Goal: Task Accomplishment & Management: Manage account settings

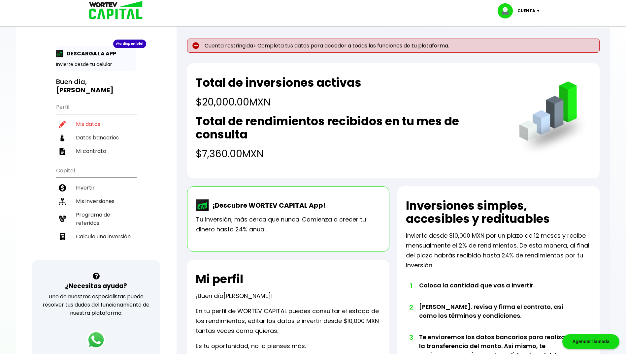
click at [334, 152] on h4 "$7,360.00 MXN" at bounding box center [351, 153] width 310 height 15
click at [90, 195] on li "Mis inversiones" at bounding box center [96, 202] width 80 height 14
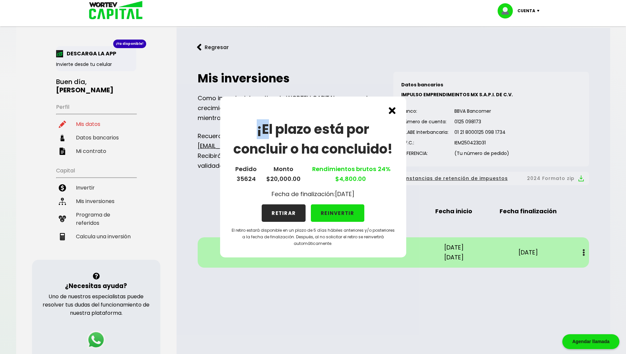
drag, startPoint x: 266, startPoint y: 105, endPoint x: 117, endPoint y: 117, distance: 150.0
click at [117, 117] on div "¡El plazo está por concluir o ha concluido! Pedido 35624 Monto $20,000.00 Rendi…" at bounding box center [313, 177] width 626 height 354
click at [321, 114] on div "¡El plazo está por concluir o ha concluido! Pedido 35624 Monto $20,000.00 Rendi…" at bounding box center [313, 177] width 186 height 161
click at [393, 111] on img at bounding box center [392, 110] width 7 height 7
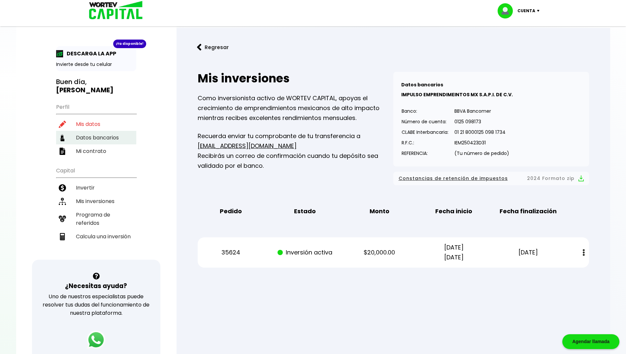
click at [83, 132] on li "Datos bancarios" at bounding box center [96, 138] width 80 height 14
select select "Santander"
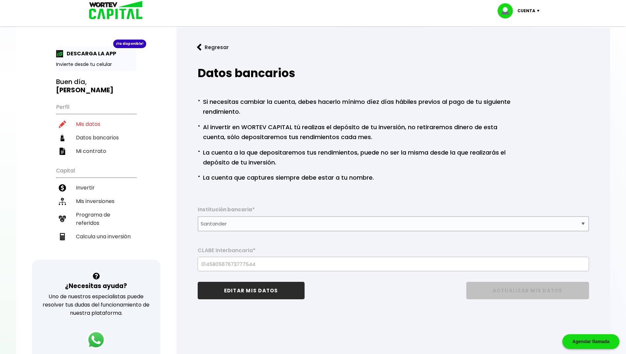
click at [78, 150] on div "¡Ya disponible! DESCARGA LA APP Invierte desde tu celular Buen día, [PERSON_NAM…" at bounding box center [96, 153] width 80 height 214
click at [78, 146] on li "Mi contrato" at bounding box center [96, 152] width 80 height 14
